Goal: Obtain resource: Download file/media

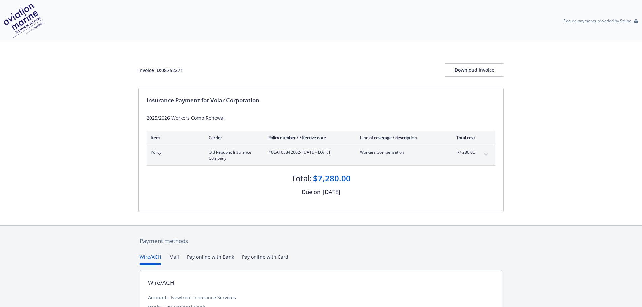
drag, startPoint x: 584, startPoint y: 133, endPoint x: 581, endPoint y: 120, distance: 13.5
click at [584, 133] on div "Invoice ID: 08752271 Download Invoice Insurance Payment for Volar Corporation 2…" at bounding box center [321, 134] width 642 height 184
